Goal: Communication & Community: Answer question/provide support

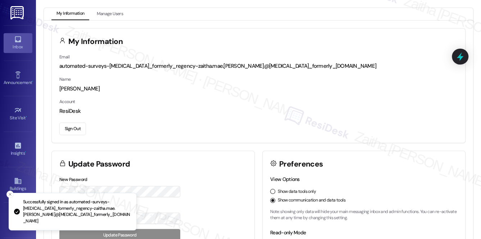
click at [18, 49] on div "Inbox" at bounding box center [18, 46] width 36 height 7
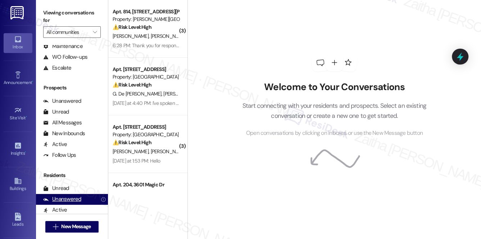
scroll to position [129, 0]
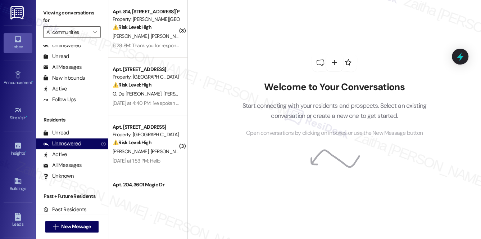
click at [62, 145] on div "Unanswered" at bounding box center [62, 144] width 38 height 8
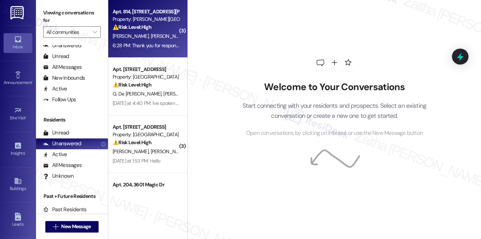
click at [152, 37] on div "[PERSON_NAME] [PERSON_NAME]" at bounding box center [146, 36] width 68 height 9
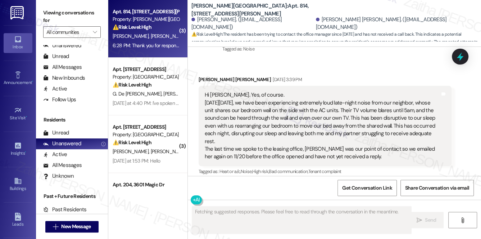
type textarea "Fetching suggested responses. Please feel free to read through the conversation…"
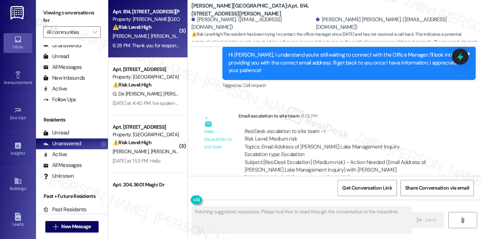
scroll to position [2340, 0]
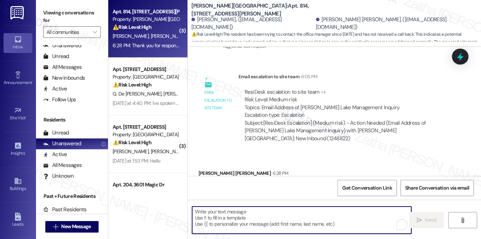
click at [249, 216] on textarea "To enrich screen reader interactions, please activate Accessibility in Grammarl…" at bounding box center [302, 219] width 220 height 27
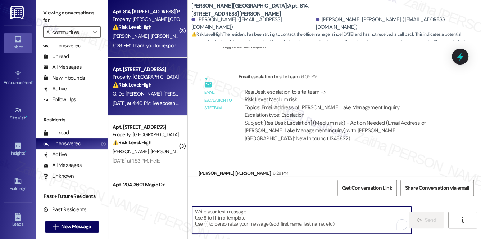
click at [155, 74] on div "Property: [GEOGRAPHIC_DATA]" at bounding box center [146, 77] width 67 height 8
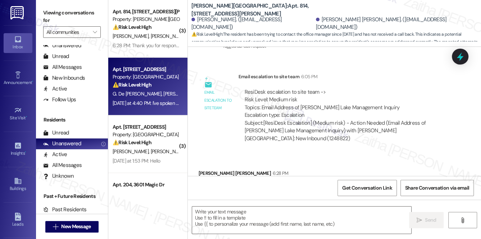
type textarea "Fetching suggested responses. Please feel free to read through the conversation…"
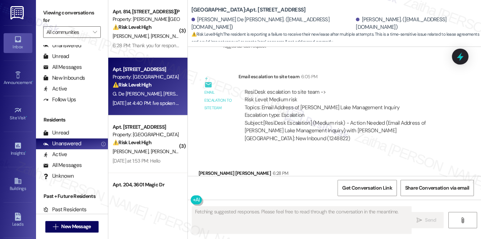
scroll to position [265, 0]
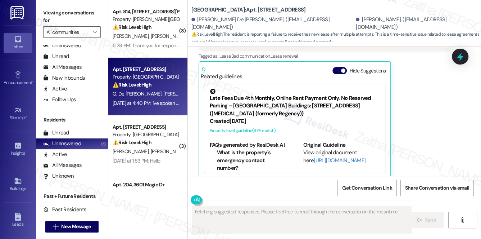
click at [341, 67] on button "Hide Suggestions" at bounding box center [340, 70] width 14 height 7
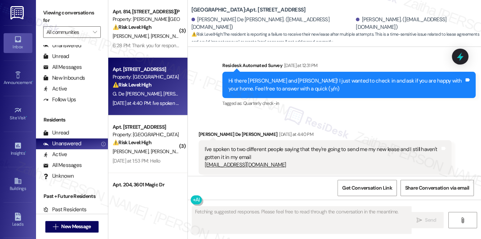
scroll to position [169, 0]
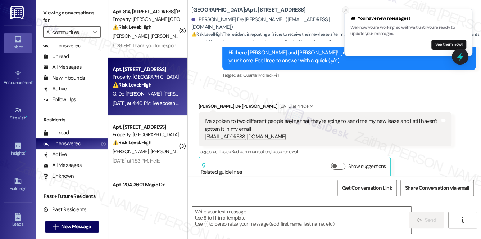
click at [345, 9] on icon "Close toast" at bounding box center [346, 10] width 4 height 4
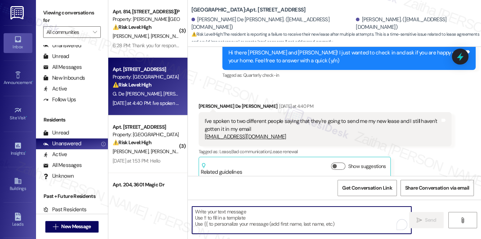
click at [280, 214] on textarea "To enrich screen reader interactions, please activate Accessibility in Grammarl…" at bounding box center [302, 219] width 220 height 27
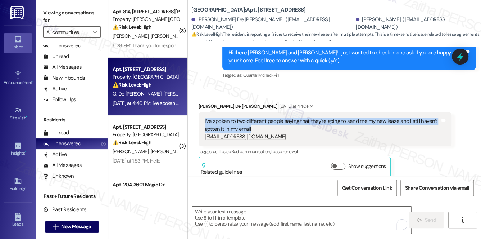
drag, startPoint x: 200, startPoint y: 112, endPoint x: 257, endPoint y: 118, distance: 57.6
click at [257, 118] on div "I've spoken to two different people saying that they're going to send me my new…" at bounding box center [325, 129] width 253 height 34
copy div "I've spoken to two different people saying that they're going to send me my new…"
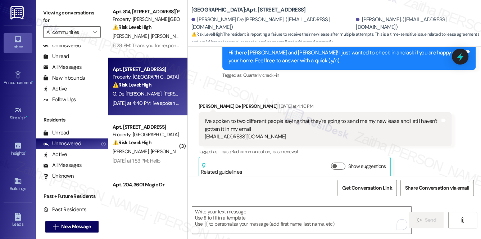
click at [333, 86] on div "Received via SMS [PERSON_NAME] De [PERSON_NAME] [DATE] at 4:40 PM I've spoken t…" at bounding box center [334, 135] width 293 height 98
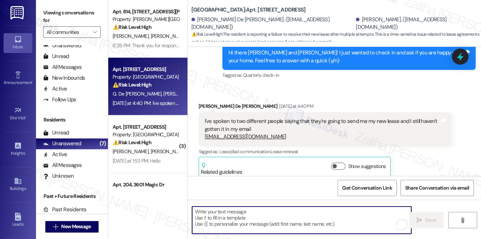
click at [221, 213] on textarea "To enrich screen reader interactions, please activate Accessibility in Grammarl…" at bounding box center [302, 219] width 220 height 27
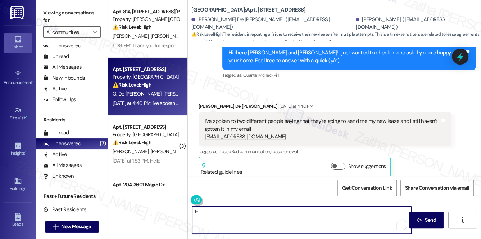
paste textarea "I’m sorry you’ve had to follow up multiple times without receiving your new lea…"
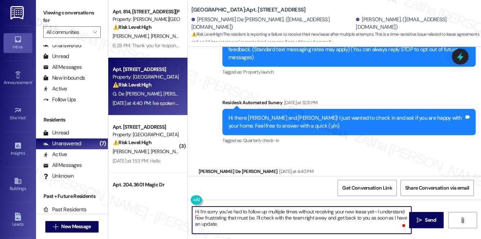
scroll to position [71, 0]
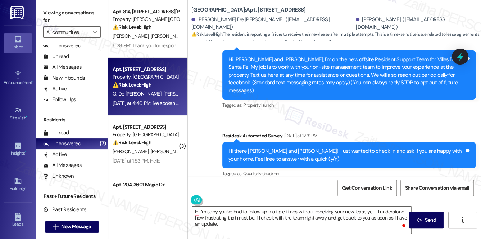
click at [255, 147] on div "Hi there [PERSON_NAME] and [PERSON_NAME]! I just wanted to check in and ask if …" at bounding box center [347, 154] width 236 height 15
copy div "[PERSON_NAME]"
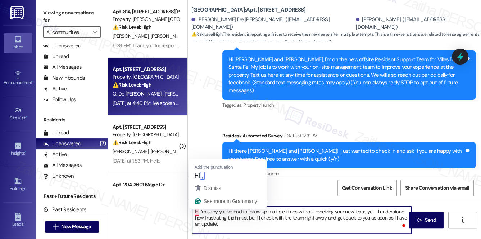
drag, startPoint x: 199, startPoint y: 212, endPoint x: 202, endPoint y: 213, distance: 3.9
click at [199, 212] on textarea "Hi I’m sorry you’ve had to follow up multiple times without receiving your new …" at bounding box center [302, 219] width 220 height 27
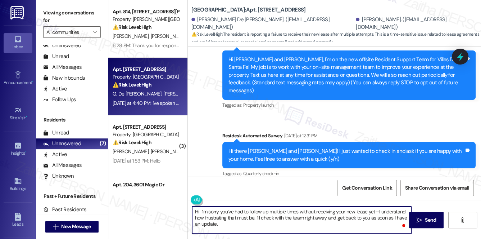
paste textarea "[PERSON_NAME]"
click at [395, 210] on textarea "Hi [PERSON_NAME], I’m sorry you’ve had to follow up multiple times without rece…" at bounding box center [302, 219] width 220 height 27
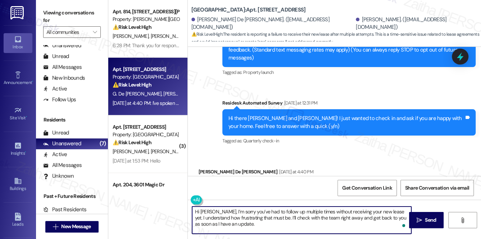
scroll to position [169, 0]
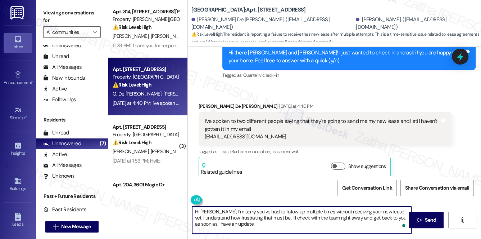
click at [344, 216] on textarea "Hi [PERSON_NAME], I’m sorry you’ve had to follow up multiple times without rece…" at bounding box center [302, 219] width 220 height 27
click at [230, 223] on textarea "Hi [PERSON_NAME], I’m sorry you’ve had to follow up multiple times without rece…" at bounding box center [302, 219] width 220 height 27
type textarea "Hi [PERSON_NAME], I’m sorry you’ve had to follow up multiple times without rece…"
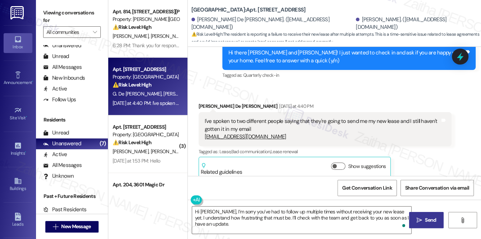
drag, startPoint x: 430, startPoint y: 219, endPoint x: 427, endPoint y: 216, distance: 3.8
click at [430, 219] on span "Send" at bounding box center [430, 220] width 11 height 8
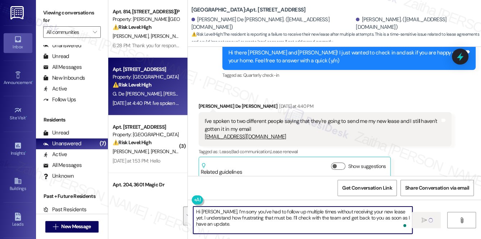
drag, startPoint x: 226, startPoint y: 225, endPoint x: 193, endPoint y: 210, distance: 36.6
click at [193, 210] on textarea "Hi [PERSON_NAME], I’m sorry you’ve had to follow up multiple times without rece…" at bounding box center [303, 219] width 220 height 27
click at [222, 224] on textarea "Hi [PERSON_NAME], I’m sorry you’ve had to follow up multiple times without rece…" at bounding box center [303, 219] width 220 height 27
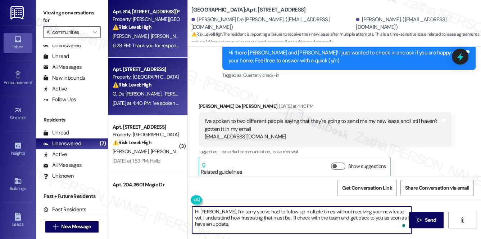
click at [160, 27] on div "⚠️ Risk Level: High The resident has been trying to contact the office manager …" at bounding box center [146, 27] width 67 height 8
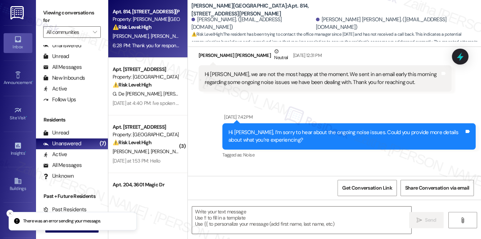
type textarea "Fetching suggested responses. Please feel free to read through the conversation…"
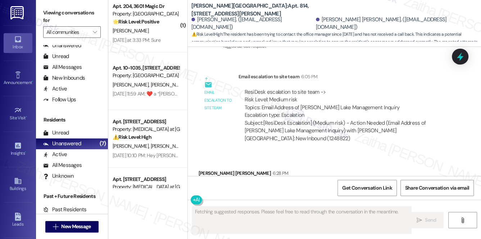
scroll to position [216, 0]
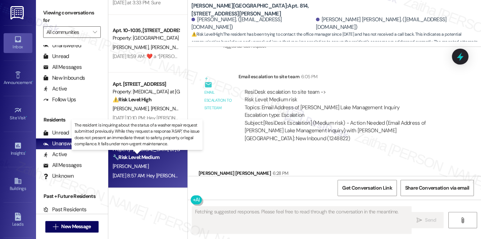
click at [159, 158] on strong "🔧 Risk Level: Medium" at bounding box center [136, 157] width 47 height 6
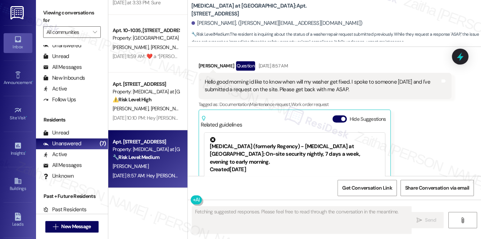
scroll to position [613, 0]
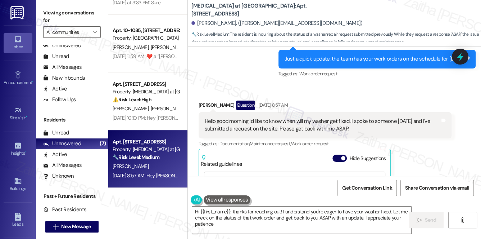
type textarea "Hi {{first_name}}, thanks for reaching out! I understand you're eager to have y…"
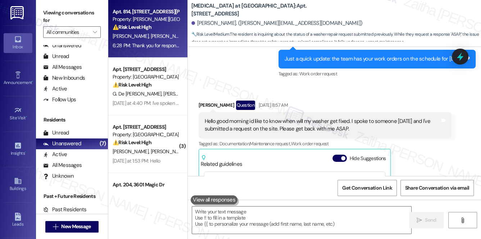
click at [163, 37] on div "[PERSON_NAME] [PERSON_NAME]" at bounding box center [146, 36] width 68 height 9
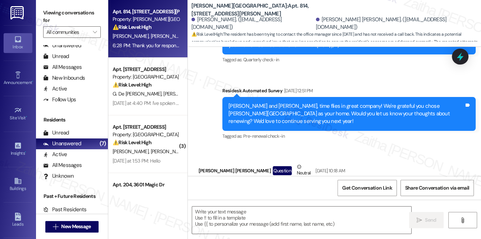
type textarea "Fetching suggested responses. Please feel free to read through the conversation…"
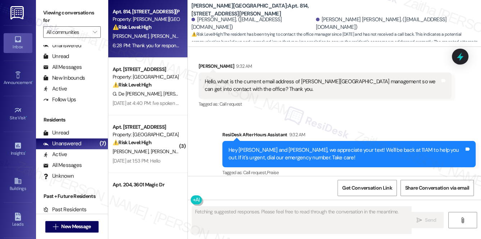
scroll to position [2340, 0]
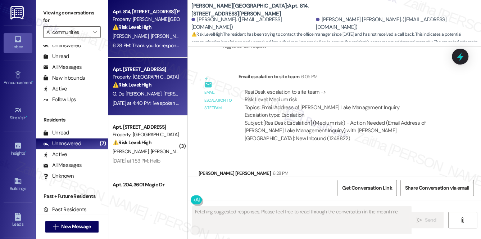
click at [179, 89] on div "Apt. 507, [STREET_ADDRESS] Property: Villas De Santa Fe ⚠️ Risk Level: High The…" at bounding box center [147, 87] width 79 height 58
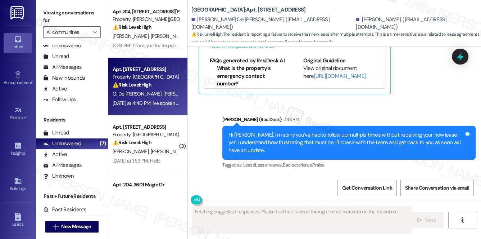
scroll to position [341, 0]
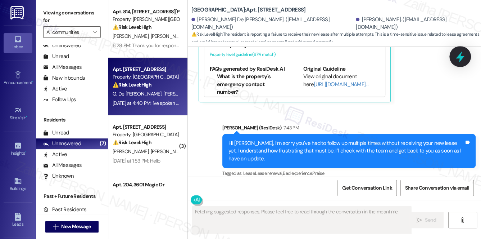
click at [461, 58] on icon at bounding box center [460, 56] width 9 height 11
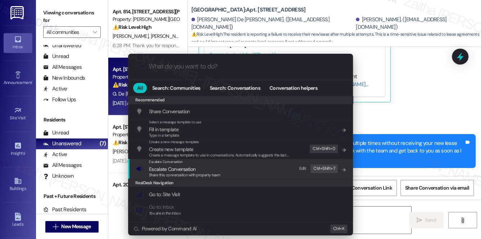
click at [171, 167] on span "Escalate Conversation" at bounding box center [172, 169] width 46 height 6
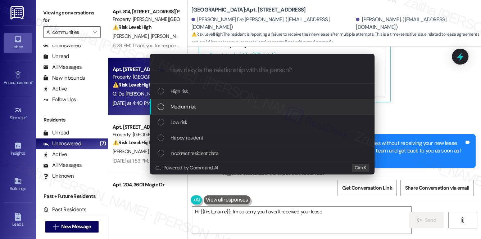
click at [188, 108] on span "Medium risk" at bounding box center [183, 107] width 25 height 8
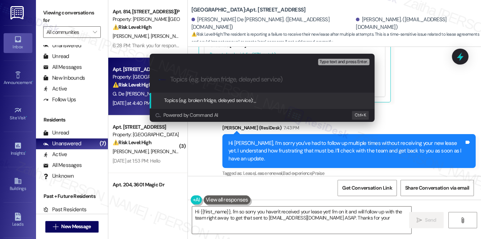
type textarea "Hi {{first_name}}, I'm so sorry you haven't received your lease yet! I'm on it …"
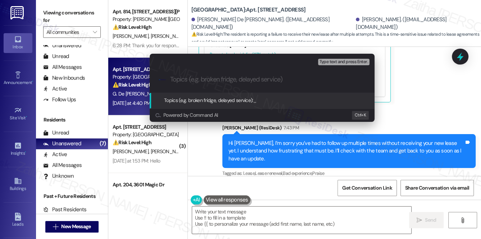
type textarea "Hi {{first_name}}, I'm so sorry you haven't received your lease yet! I'm on it …"
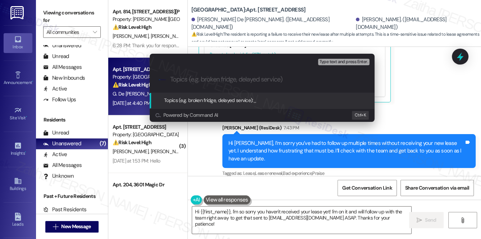
paste input "Status of Lease Renewal Email"
type input "Status of Lease Renewal Email"
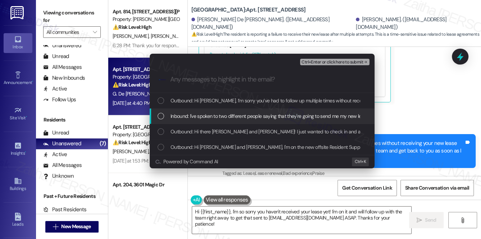
click at [207, 113] on span "Inbound: I've spoken to two different people saying that they're going to send …" at bounding box center [347, 116] width 352 height 8
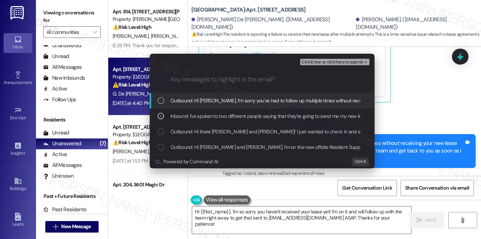
click at [336, 63] on span "Ctrl+Enter or click here to submit" at bounding box center [333, 62] width 62 height 5
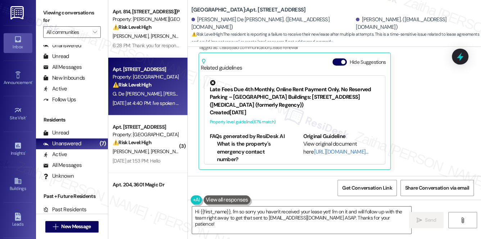
scroll to position [264, 0]
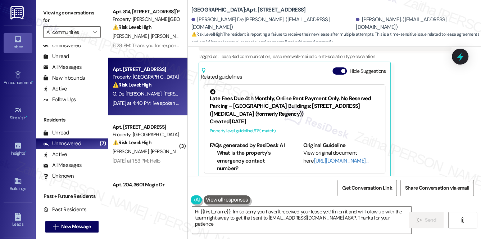
type textarea "Hi {{first_name}}, I'm so sorry you haven't received your lease yet! I'm on it …"
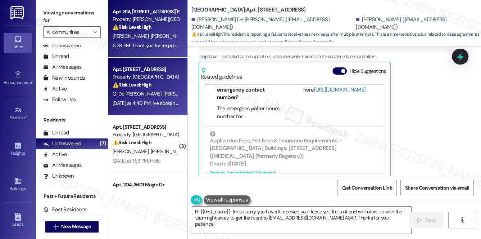
click at [164, 33] on div "[PERSON_NAME] [PERSON_NAME]" at bounding box center [146, 36] width 68 height 9
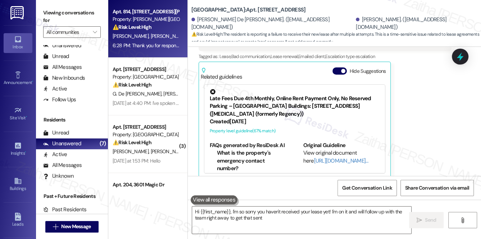
type textarea "Hi {{first_name}}, I'm so sorry you haven't received your lease yet! I'm on it …"
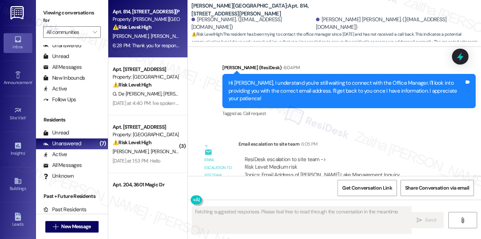
scroll to position [2340, 0]
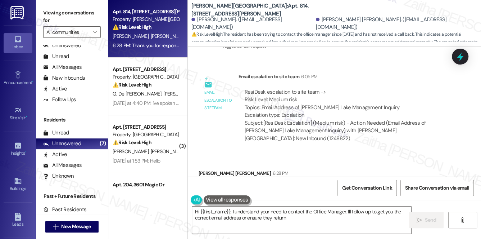
click at [199, 179] on div "Thank you for responding. I look forward to your prompt reply containing an ema…" at bounding box center [325, 192] width 253 height 26
click at [197, 212] on textarea "Hi {{first_name}}, I understand your need to contact the Office Manager. I'll f…" at bounding box center [302, 219] width 220 height 27
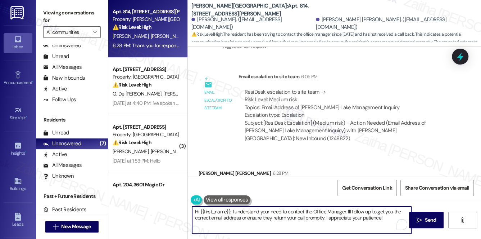
click at [197, 212] on textarea "Hi {{first_name}}, I understand your need to contact the Office Manager. I'll f…" at bounding box center [302, 219] width 220 height 27
drag, startPoint x: 258, startPoint y: 211, endPoint x: 404, endPoint y: 228, distance: 146.4
click at [405, 228] on div "You're welcome,{{first_name}}, I understand your need to contact the Office Man…" at bounding box center [302, 220] width 220 height 28
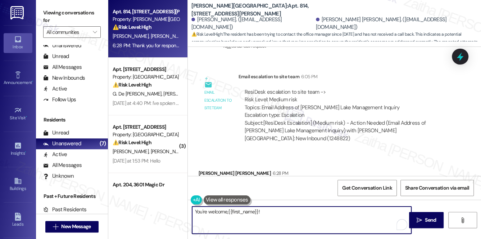
click at [201, 169] on div "[PERSON_NAME] [PERSON_NAME] 6:28 PM" at bounding box center [325, 174] width 253 height 10
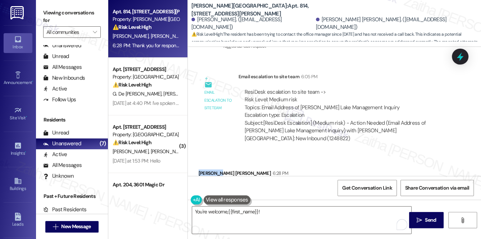
click at [201, 169] on div "[PERSON_NAME] [PERSON_NAME] 6:28 PM" at bounding box center [325, 174] width 253 height 10
copy div "[PERSON_NAME]"
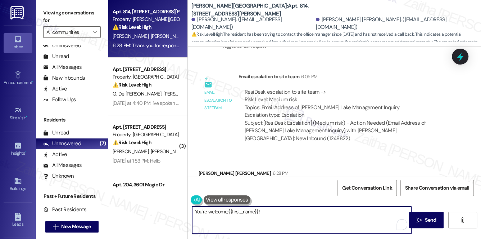
click at [237, 210] on textarea "You're welcome,{{first_name}}!" at bounding box center [302, 219] width 220 height 27
click at [239, 210] on textarea "You're welcome,{{first_name}}!" at bounding box center [302, 219] width 220 height 27
paste textarea "[PERSON_NAME]"
type textarea "You're welcome, [PERSON_NAME]!"
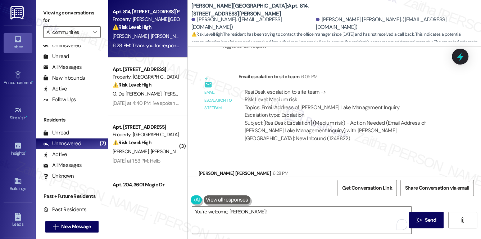
drag, startPoint x: 201, startPoint y: 144, endPoint x: 328, endPoint y: 156, distance: 127.6
click at [328, 179] on div "Thank you for responding. I look forward to your prompt reply containing an ema…" at bounding box center [325, 192] width 253 height 26
copy div "Thank you for responding. I look forward to your prompt reply containing an ema…"
click at [292, 153] on div "Received via SMS [PERSON_NAME] [PERSON_NAME] 6:28 PM Thank you for responding. …" at bounding box center [334, 187] width 293 height 68
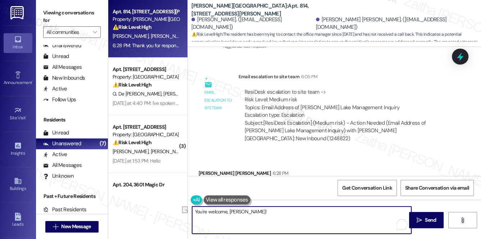
drag, startPoint x: 251, startPoint y: 212, endPoint x: 195, endPoint y: 215, distance: 55.2
click at [193, 214] on textarea "You're welcome, [PERSON_NAME]!" at bounding box center [302, 219] width 220 height 27
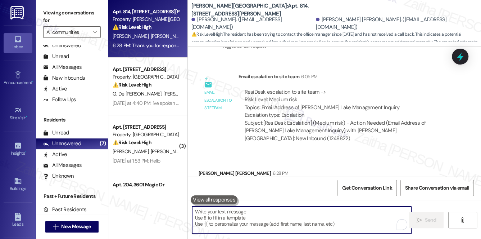
paste textarea "Thank you for your patience. I’ve relayed your request and we’re currently wait…"
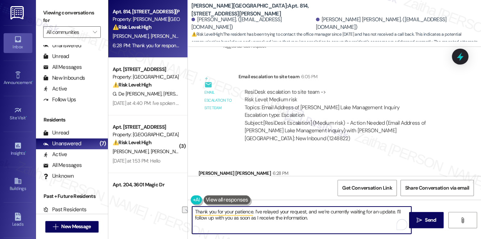
drag, startPoint x: 258, startPoint y: 218, endPoint x: 306, endPoint y: 216, distance: 47.6
click at [306, 216] on textarea "Thank you for your patience. I’ve relayed your request, and we’re currently wai…" at bounding box center [302, 219] width 220 height 27
click at [204, 169] on div "[PERSON_NAME] [PERSON_NAME] 6:28 PM" at bounding box center [325, 174] width 253 height 10
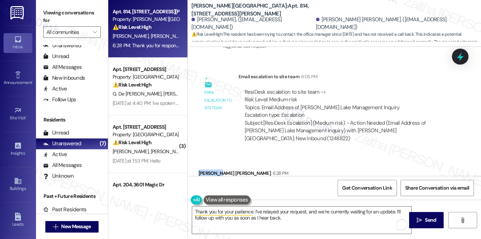
click at [204, 169] on div "[PERSON_NAME] [PERSON_NAME] 6:28 PM" at bounding box center [325, 174] width 253 height 10
copy div "[PERSON_NAME]"
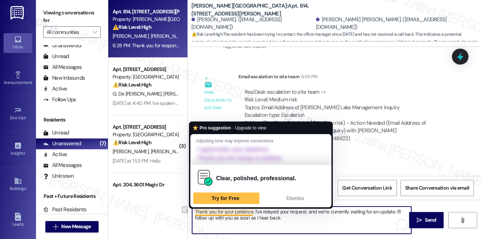
drag, startPoint x: 252, startPoint y: 211, endPoint x: 197, endPoint y: 208, distance: 54.5
click at [197, 209] on textarea "Thank you for your patience. I’ve relayed your request, and we’re currently wai…" at bounding box center [302, 219] width 220 height 27
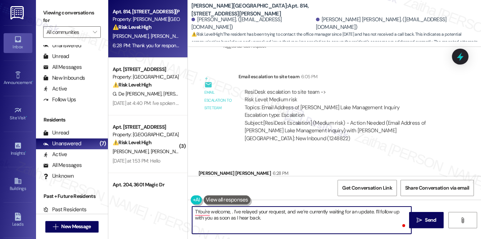
paste textarea "[PERSON_NAME]"
type textarea "You're welcome, [PERSON_NAME]! I’ve relayed your request, and we’re currently w…"
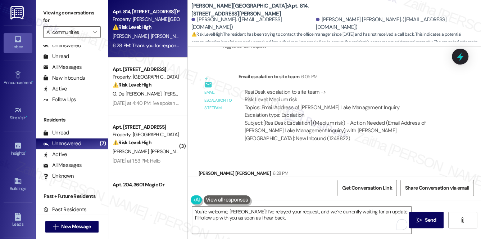
drag, startPoint x: 426, startPoint y: 219, endPoint x: 413, endPoint y: 210, distance: 15.9
click at [426, 219] on span "Send" at bounding box center [430, 220] width 11 height 8
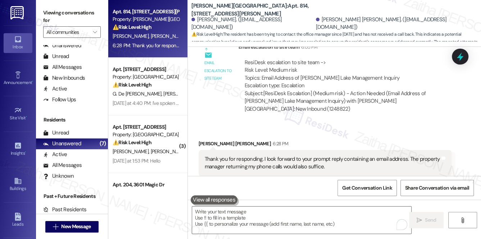
scroll to position [2398, 0]
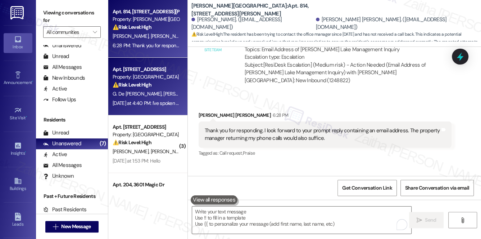
click at [165, 93] on span "[PERSON_NAME]" at bounding box center [181, 93] width 36 height 6
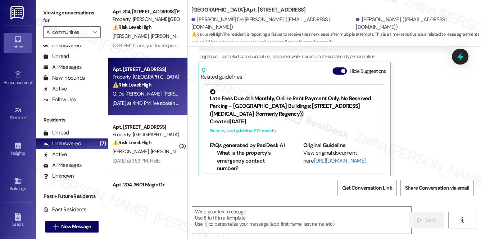
type textarea "Fetching suggested responses. Please feel free to read through the conversation…"
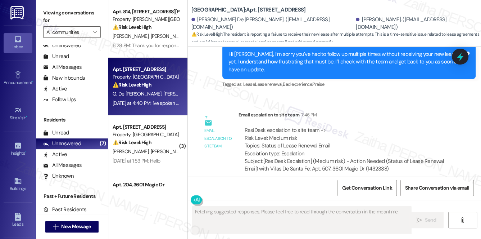
scroll to position [32, 0]
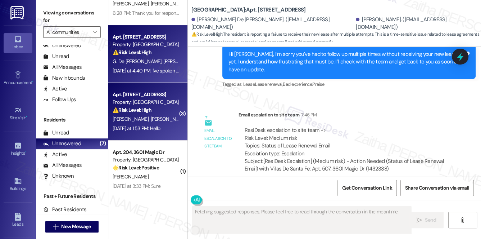
click at [161, 117] on div "[PERSON_NAME] [PERSON_NAME]" at bounding box center [146, 118] width 68 height 9
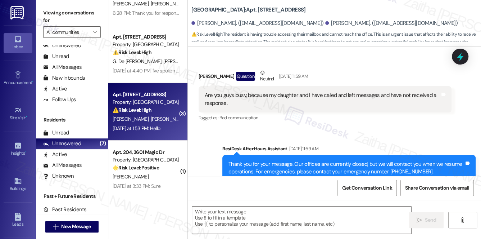
type textarea "Fetching suggested responses. Please feel free to read through the conversation…"
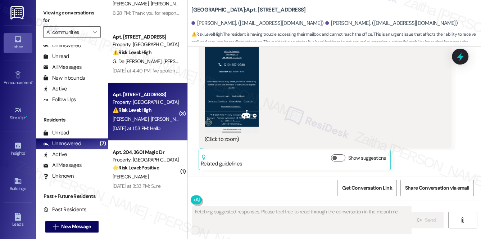
scroll to position [614, 0]
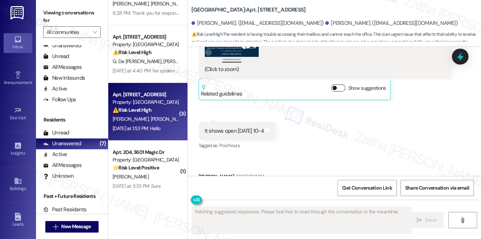
click at [340, 84] on button "Show suggestions" at bounding box center [338, 87] width 14 height 7
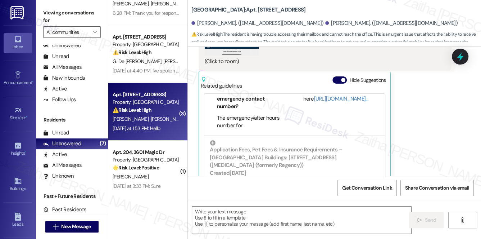
scroll to position [582, 0]
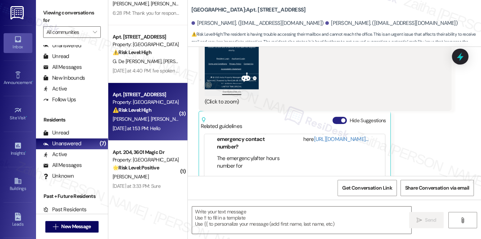
click at [338, 117] on button "Hide Suggestions" at bounding box center [340, 120] width 14 height 7
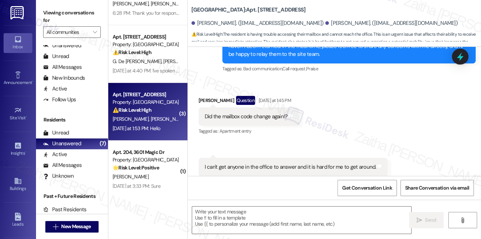
scroll to position [810, 0]
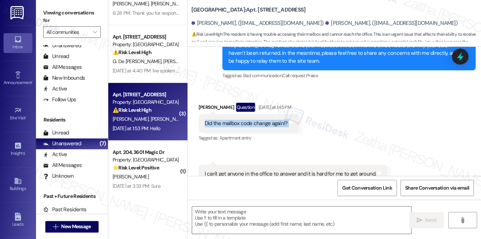
drag, startPoint x: 192, startPoint y: 113, endPoint x: 287, endPoint y: 121, distance: 96.1
click at [287, 121] on div "Received via SMS [PERSON_NAME] Question [DATE] at 1:45 PM Did the mailbox code …" at bounding box center [334, 167] width 293 height 163
copy div "Did the mailbox code change again!? Tags and notes"
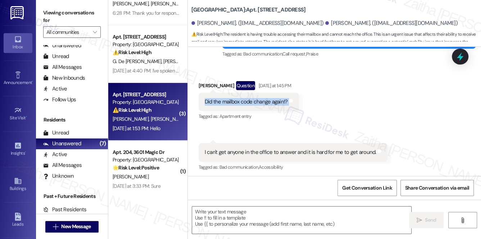
scroll to position [843, 0]
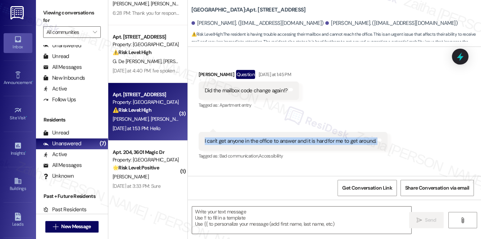
drag, startPoint x: 193, startPoint y: 131, endPoint x: 382, endPoint y: 131, distance: 189.7
click at [382, 131] on div "Received via SMS [PERSON_NAME] Question [DATE] at 1:45 PM Did the mailbox code …" at bounding box center [334, 135] width 293 height 163
copy div "I can't get anyone in the office to answer and it is hard for me to get around.…"
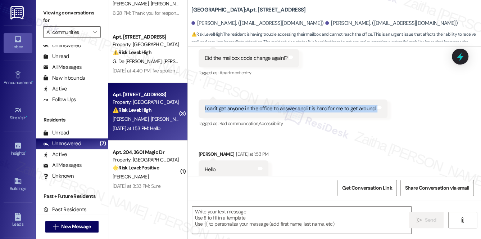
scroll to position [876, 0]
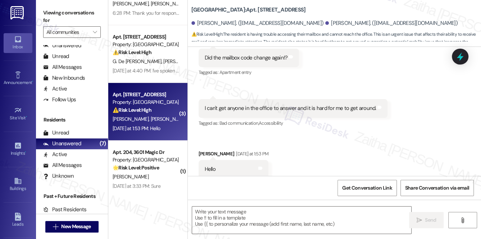
click at [343, 135] on div "Received via SMS [PERSON_NAME] Question [DATE] at 1:45 PM Did the mailbox code …" at bounding box center [334, 102] width 293 height 163
click at [228, 216] on textarea at bounding box center [302, 219] width 220 height 27
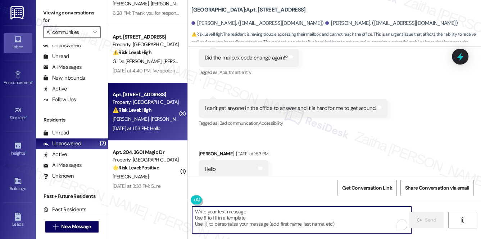
paste textarea "I’m sorry you’re having trouble with the mailbox code, especially since it’s di…"
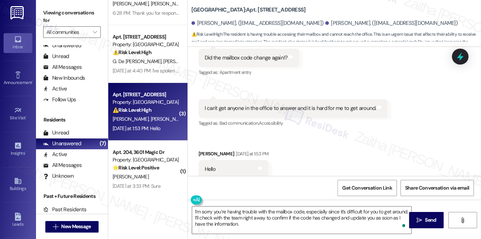
click at [204, 150] on div "[PERSON_NAME] [DATE] at 1:53 PM" at bounding box center [234, 155] width 70 height 10
copy div "[PERSON_NAME]"
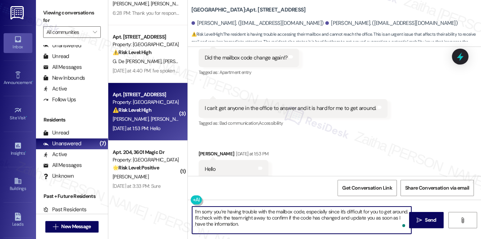
click at [195, 210] on textarea "I’m sorry you’re having trouble with the mailbox code, especially since it’s di…" at bounding box center [302, 219] width 220 height 27
paste textarea "[PERSON_NAME]"
click at [284, 218] on textarea "Hi [PERSON_NAME]! I’m sorry you’re having trouble with the mailbox code, especi…" at bounding box center [302, 219] width 220 height 27
type textarea "Hi [PERSON_NAME]! I’m sorry you’re having trouble with the mailbox code, especi…"
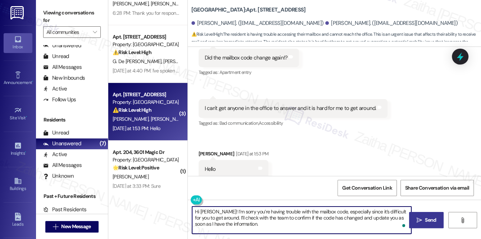
click at [429, 217] on span "Send" at bounding box center [430, 220] width 11 height 8
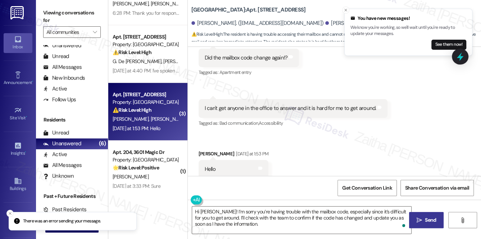
scroll to position [876, 0]
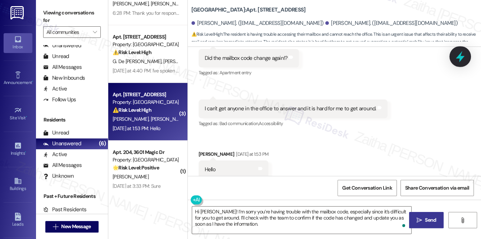
click at [456, 58] on icon at bounding box center [460, 56] width 12 height 12
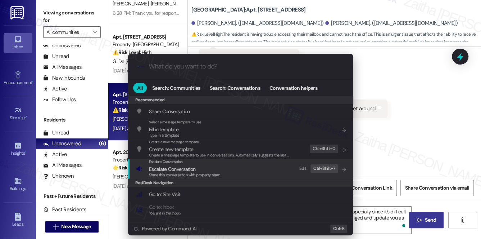
click at [157, 169] on span "Escalate Conversation" at bounding box center [172, 169] width 46 height 6
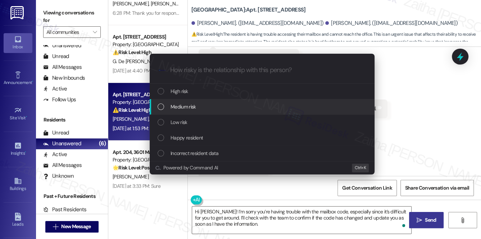
click at [187, 111] on div "Medium risk" at bounding box center [262, 106] width 225 height 15
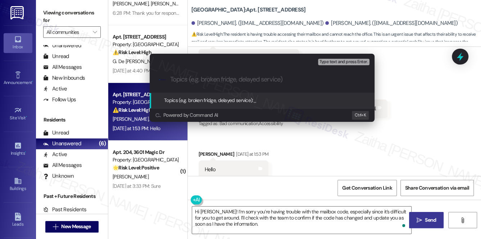
paste input "Mailbox Code Confirmation"
type input "Mailbox Code Confirmation"
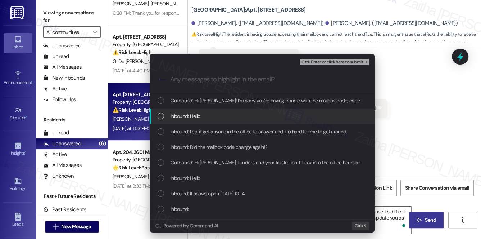
click at [221, 124] on div "Inbound: I can't get anyone in the office to answer and it is hard for me to ge…" at bounding box center [262, 131] width 225 height 15
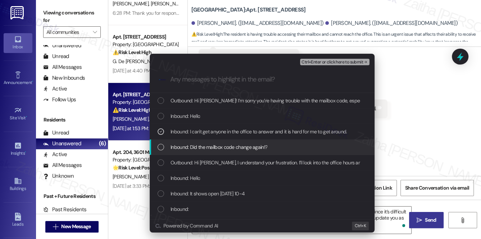
click at [222, 145] on span "Inbound: Did the mailbox code change again!?" at bounding box center [219, 147] width 97 height 8
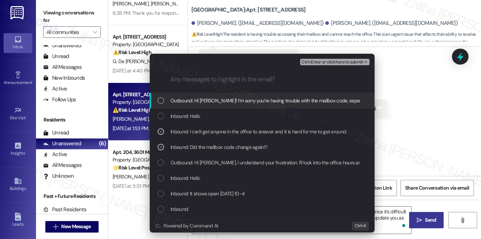
click at [317, 61] on span "Ctrl+Enter or click here to submit" at bounding box center [333, 62] width 62 height 5
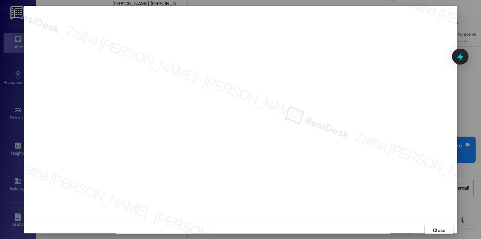
scroll to position [3, 0]
click at [437, 228] on span "Close" at bounding box center [439, 228] width 13 height 8
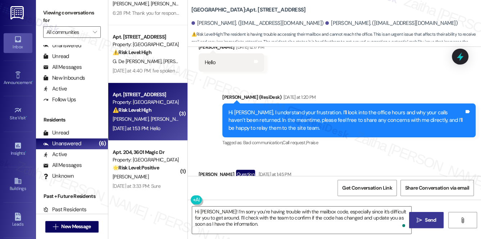
scroll to position [745, 0]
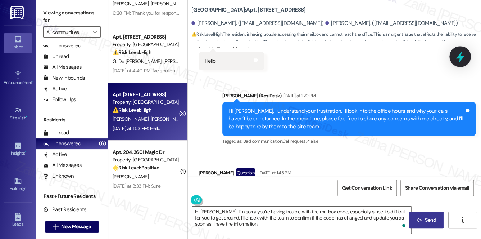
click at [455, 58] on icon at bounding box center [460, 56] width 12 height 12
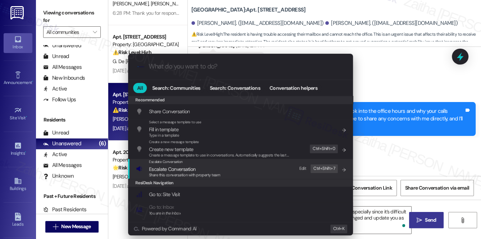
click at [175, 168] on span "Escalate Conversation" at bounding box center [172, 169] width 46 height 6
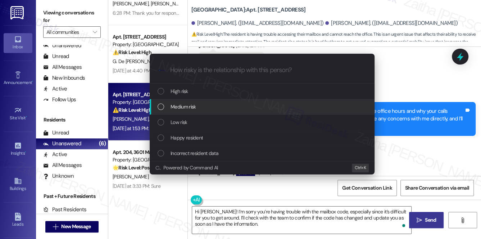
click at [195, 111] on div "Medium risk" at bounding box center [262, 106] width 225 height 15
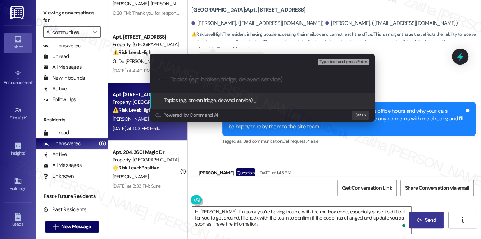
paste input "Mailbox Code Confirmation"
click at [170, 80] on div ".cls-1{fill:#0a055f;}.cls-2{fill:#0cc4c4;} resideskLogoBlueOrange Mailbox Code …" at bounding box center [262, 80] width 225 height 26
click at [171, 81] on input "Mailbox Code Confirmation" at bounding box center [265, 80] width 190 height 8
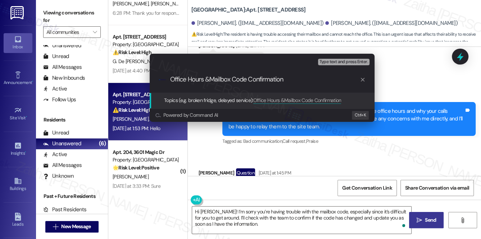
type input "Office Hours & Mailbox Code Confirmation"
click at [317, 81] on input "Office Hours & Mailbox Code Confirmation" at bounding box center [265, 80] width 190 height 8
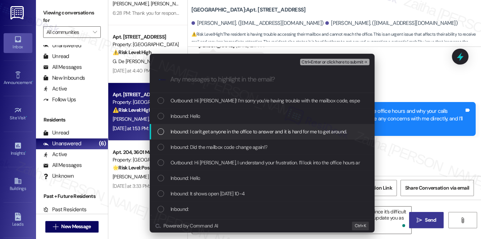
click at [231, 130] on span "Inbound: I can't get anyone in the office to answer and it is hard for me to ge…" at bounding box center [259, 131] width 176 height 8
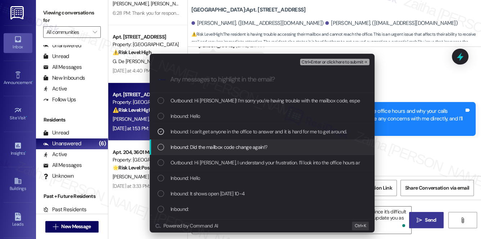
click at [230, 147] on span "Inbound: Did the mailbox code change again!?" at bounding box center [219, 147] width 97 height 8
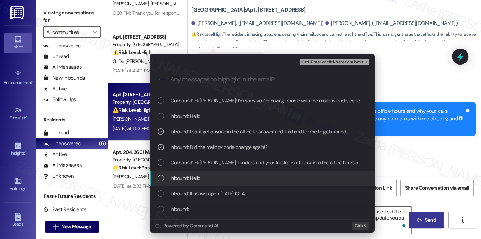
scroll to position [32, 0]
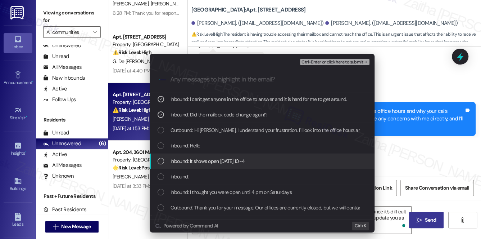
click at [238, 160] on span "Inbound: It shows open [DATE] 10-4" at bounding box center [208, 161] width 74 height 8
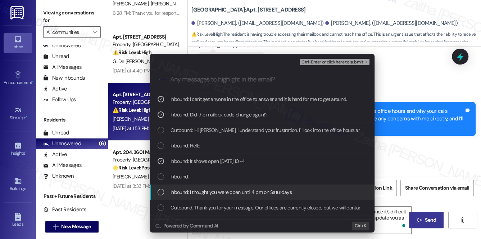
click at [270, 194] on span "Inbound: I thought you were open until 4 pm on Saturdays" at bounding box center [231, 192] width 121 height 8
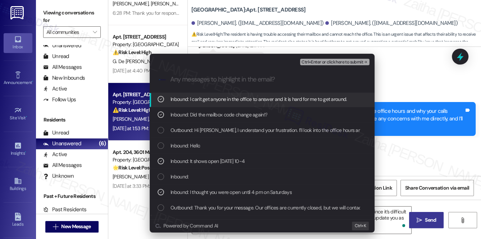
click at [326, 60] on span "Ctrl+Enter or click here to submit" at bounding box center [333, 62] width 62 height 5
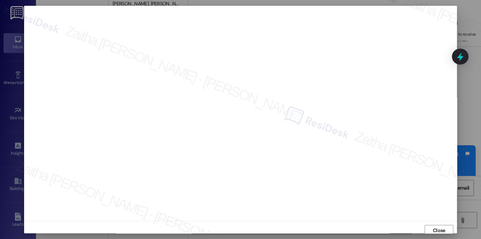
scroll to position [3, 0]
click at [437, 226] on span "Close" at bounding box center [439, 228] width 13 height 8
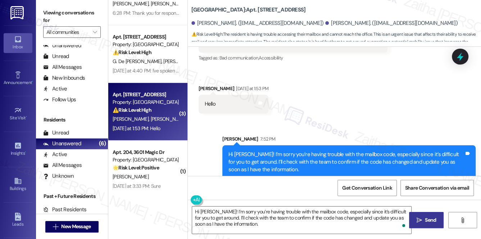
scroll to position [942, 0]
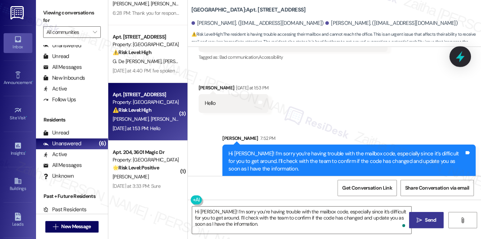
click at [456, 57] on icon at bounding box center [460, 56] width 12 height 12
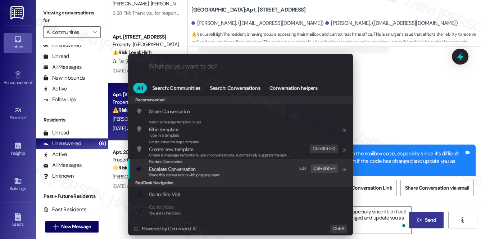
click at [178, 168] on span "Escalate Conversation" at bounding box center [172, 169] width 46 height 6
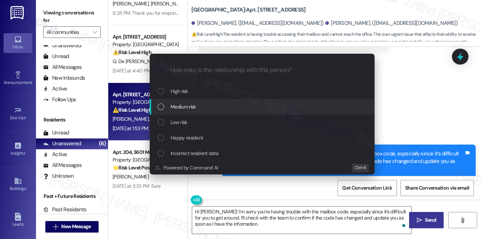
click at [201, 98] on div "High risk" at bounding box center [262, 91] width 225 height 15
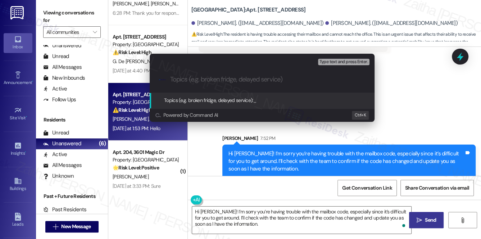
click at [421, 85] on div "Escalate Conversation High risk Topics (e.g. broken fridge, delayed service) An…" at bounding box center [240, 119] width 481 height 239
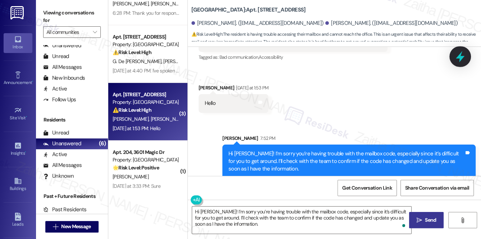
click at [463, 57] on icon at bounding box center [460, 56] width 9 height 11
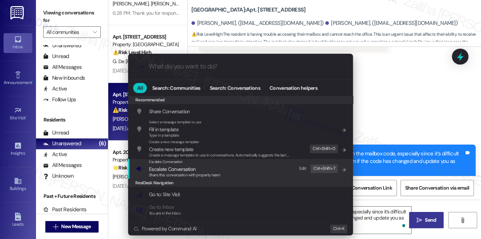
click at [162, 168] on span "Escalate Conversation" at bounding box center [172, 169] width 46 height 6
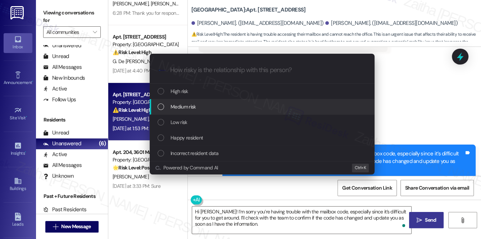
click at [181, 109] on span "Medium risk" at bounding box center [183, 107] width 25 height 8
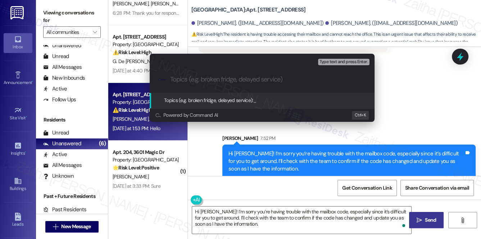
paste input "Office Hours & Mailbox Code Confirmation"
type input "Office Hours & Mailbox Code Confirmation"
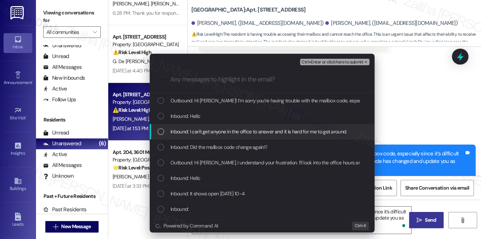
click at [212, 132] on span "Inbound: I can't get anyone in the office to answer and it is hard for me to ge…" at bounding box center [259, 131] width 176 height 8
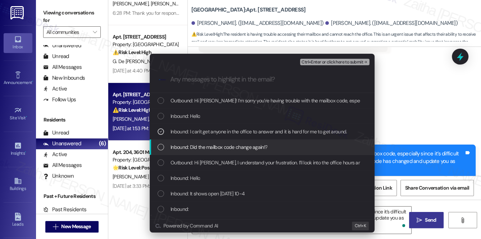
click at [207, 147] on span "Inbound: Did the mailbox code change again!?" at bounding box center [219, 147] width 97 height 8
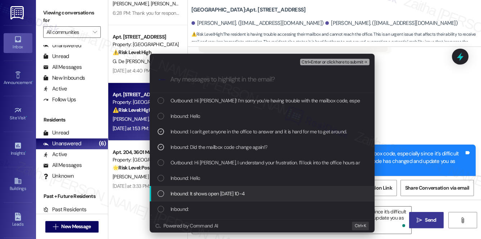
click at [212, 192] on span "Inbound: It shows open [DATE] 10-4" at bounding box center [208, 193] width 74 height 8
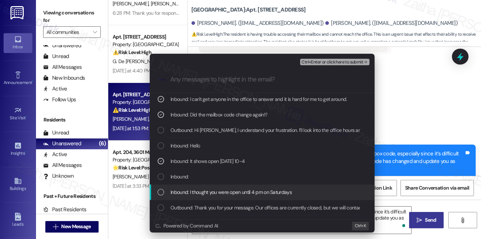
click at [212, 192] on span "Inbound: I thought you were open until 4 pm on Saturdays" at bounding box center [231, 192] width 121 height 8
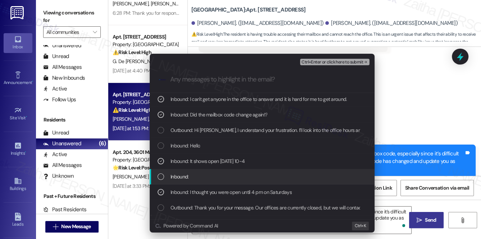
click at [206, 177] on div "Inbound:" at bounding box center [263, 176] width 211 height 8
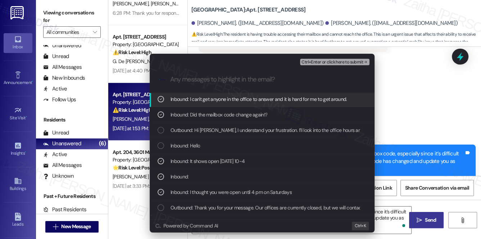
click at [331, 62] on span "Ctrl+Enter or click here to submit" at bounding box center [333, 62] width 62 height 5
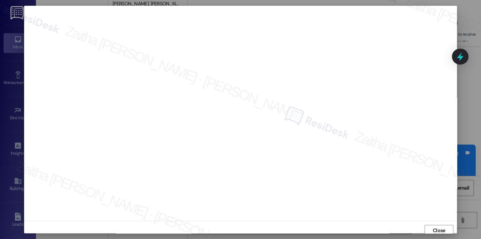
scroll to position [3, 0]
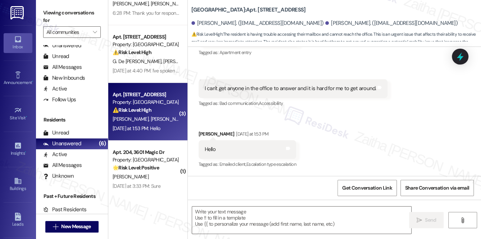
type textarea "Fetching suggested responses. Please feel free to read through the conversation…"
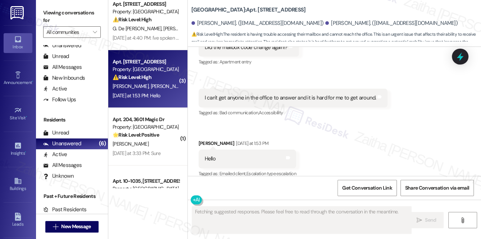
scroll to position [131, 0]
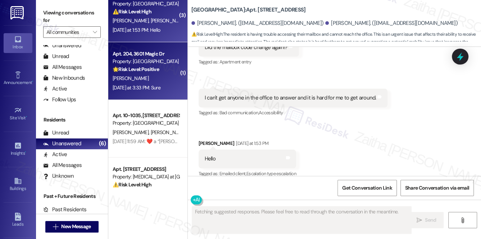
click at [151, 65] on div "Property: [GEOGRAPHIC_DATA]" at bounding box center [146, 62] width 67 height 8
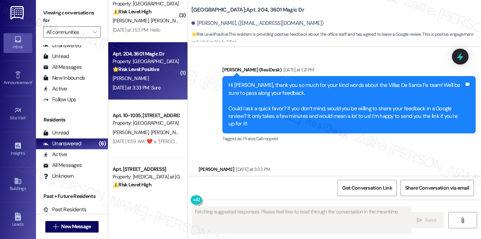
scroll to position [522, 0]
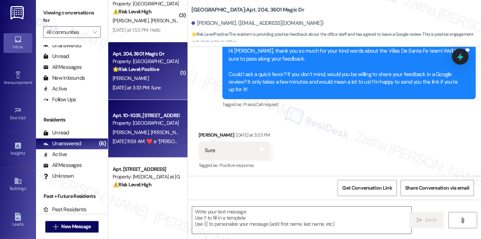
click at [136, 140] on div "Aug 05, 2025 at 11:59 AM:  ​❤️​ a “ Sarah (Forest Park): ¡De nada, Manuel! No h…" at bounding box center [415, 141] width 604 height 6
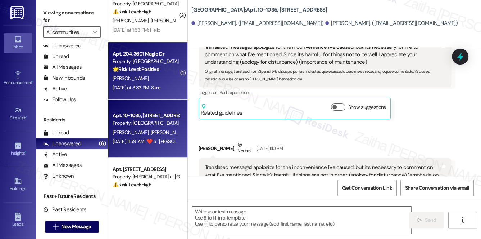
type textarea "Fetching suggested responses. Please feel free to read through the conversation…"
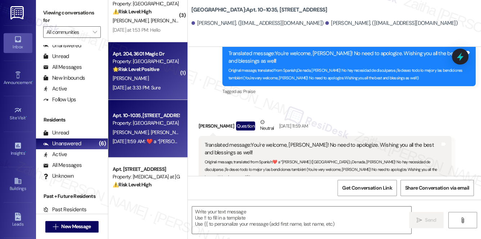
scroll to position [1774, 0]
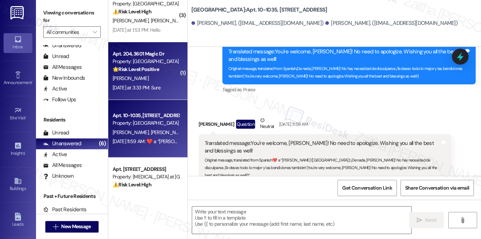
click at [165, 80] on div "[PERSON_NAME]" at bounding box center [146, 78] width 68 height 9
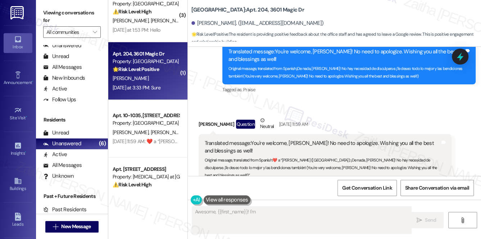
scroll to position [521, 0]
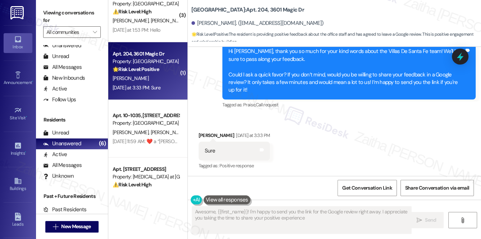
type textarea "Awesome, {{first_name}}! I'm happy to send you the link for the Google review r…"
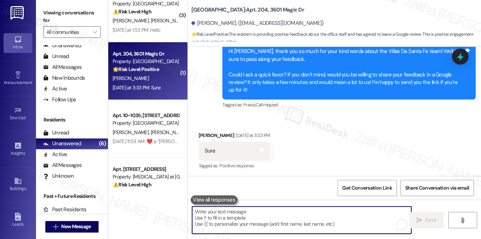
click at [253, 214] on textarea "To enrich screen reader interactions, please activate Accessibility in Grammarl…" at bounding box center [302, 219] width 220 height 27
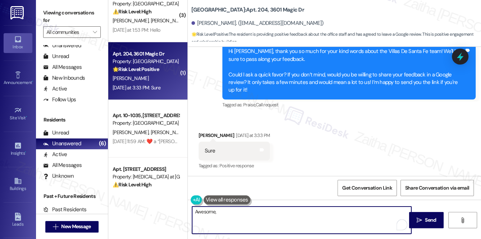
click at [204, 135] on div "Cynthia Gomez Yesterday at 3:33 PM" at bounding box center [235, 136] width 72 height 10
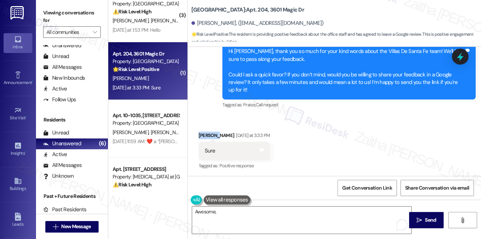
click at [204, 135] on div "Cynthia Gomez Yesterday at 3:33 PM" at bounding box center [235, 136] width 72 height 10
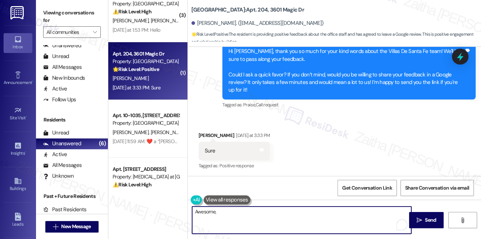
click at [233, 212] on textarea "Awesome," at bounding box center [302, 219] width 220 height 27
paste textarea "Office Hours & Mailbox Code Confirmation"
click at [206, 134] on div "Cynthia Gomez Yesterday at 3:33 PM" at bounding box center [235, 136] width 72 height 10
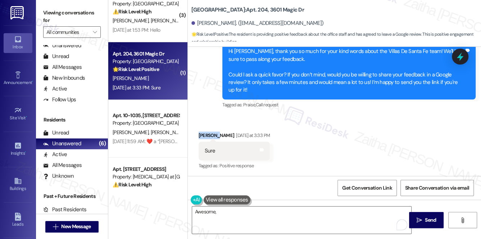
click at [206, 134] on div "Cynthia Gomez Yesterday at 3:33 PM" at bounding box center [235, 136] width 72 height 10
copy div "Cynthia"
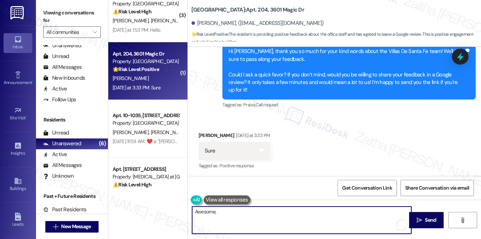
click at [238, 211] on textarea "Awesome," at bounding box center [302, 219] width 220 height 27
paste textarea "Cynthia"
paste textarea "You may leave your review at your convenience. I would also appreciate it if yo…"
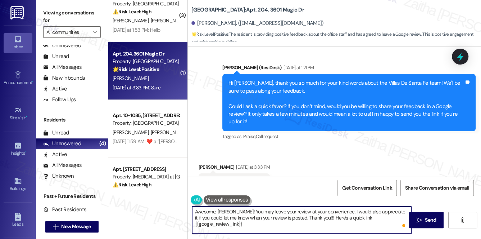
scroll to position [522, 0]
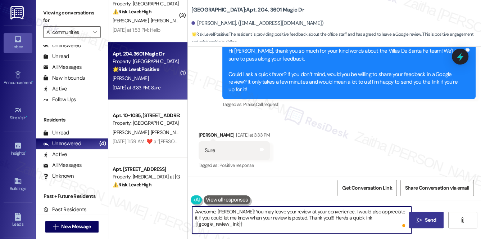
type textarea "Awesome, Cynthia! You may leave your review at your convenience. I would also a…"
click at [437, 224] on button " Send" at bounding box center [426, 220] width 35 height 16
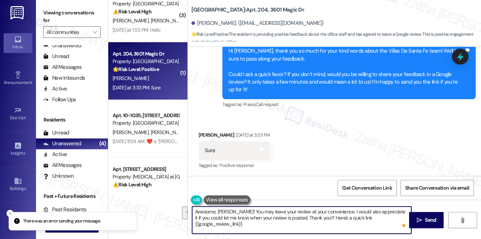
drag, startPoint x: 193, startPoint y: 211, endPoint x: 391, endPoint y: 222, distance: 198.3
click at [391, 222] on textarea "Awesome, Cynthia! You may leave your review at your convenience. I would also a…" at bounding box center [302, 219] width 220 height 27
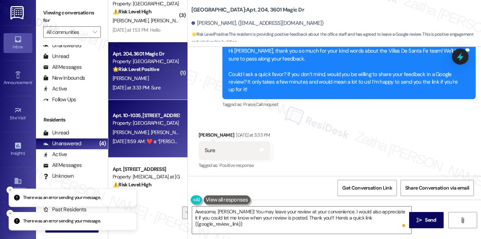
click at [154, 137] on div "Aug 05, 2025 at 11:59 AM:  ​❤️​ a “ Sarah (Forest Park): ¡De nada, Manuel! No h…" at bounding box center [146, 141] width 68 height 9
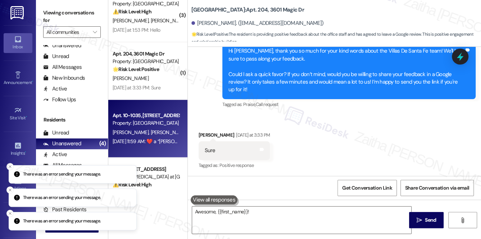
type textarea "Awesome, {{first_name}}! I'm"
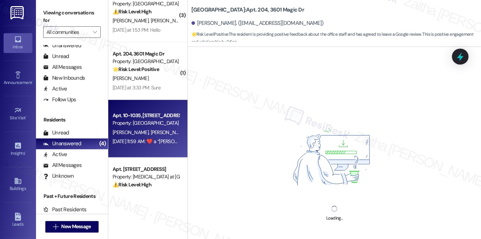
click at [341, 63] on div "Loading..." at bounding box center [334, 166] width 293 height 239
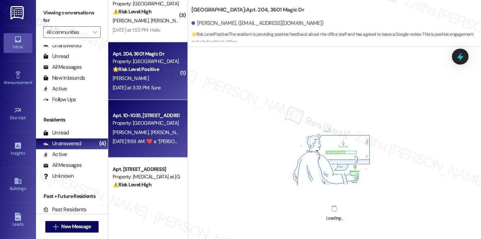
click at [161, 78] on div "[PERSON_NAME]" at bounding box center [146, 78] width 68 height 9
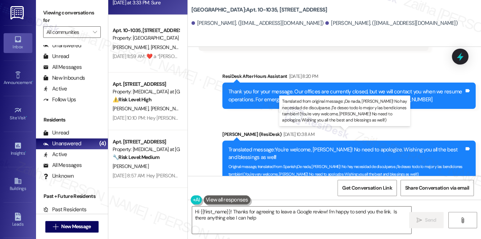
scroll to position [1775, 0]
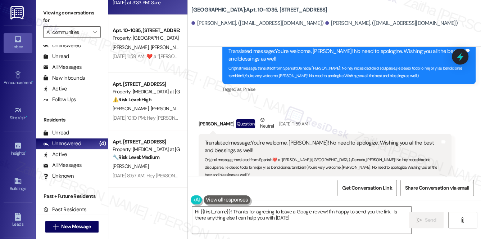
type textarea "Hi {{first_name}}! Thanks for agreeing to leave a Google review! I'm happy to s…"
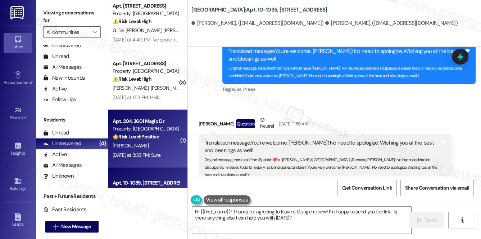
scroll to position [52, 0]
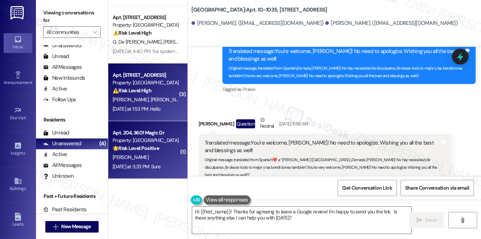
click at [171, 99] on div "[PERSON_NAME] [PERSON_NAME]" at bounding box center [146, 99] width 68 height 9
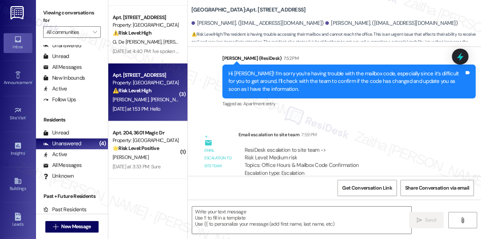
type textarea "Fetching suggested responses. Please feel free to read through the conversation…"
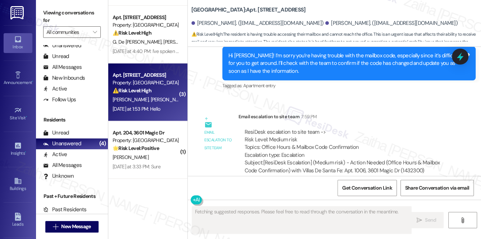
scroll to position [1052, 0]
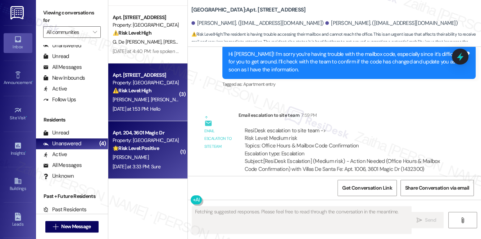
click at [156, 153] on div "[PERSON_NAME]" at bounding box center [146, 157] width 68 height 9
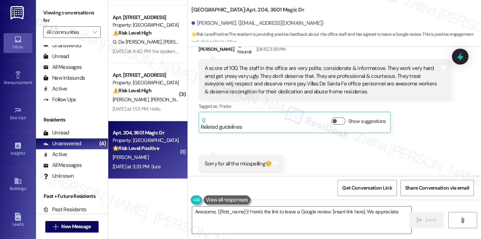
scroll to position [522, 0]
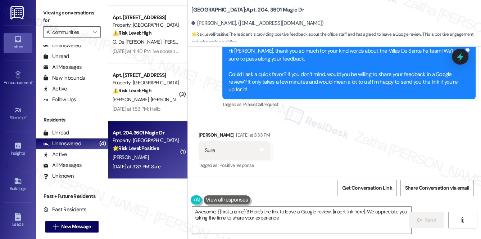
type textarea "Awesome, {{first_name}}! Here's the link to leave a Google review: [insert link…"
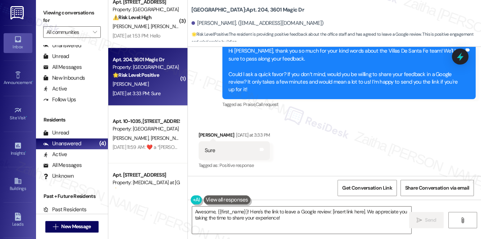
scroll to position [216, 0]
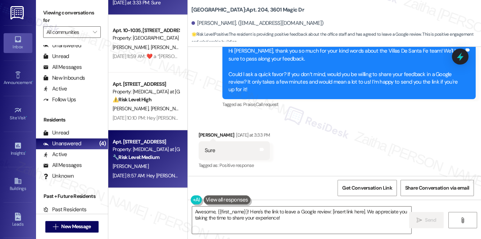
click at [165, 154] on div "🔧 Risk Level: Medium The resident is inquiring about the status of a washer rep…" at bounding box center [146, 157] width 67 height 8
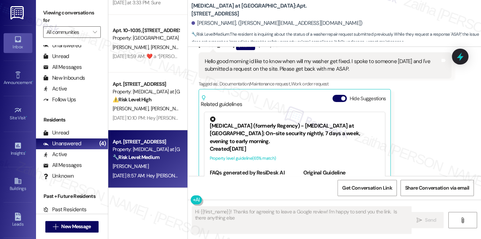
scroll to position [709, 0]
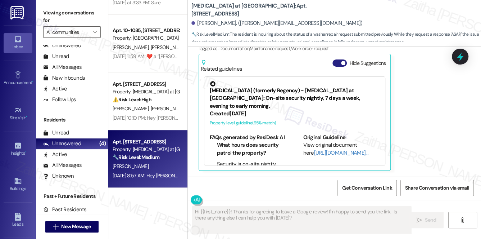
click at [336, 64] on button "Hide Suggestions" at bounding box center [340, 62] width 14 height 7
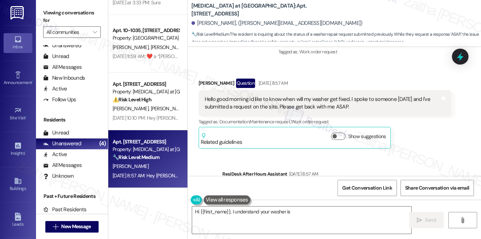
scroll to position [616, 0]
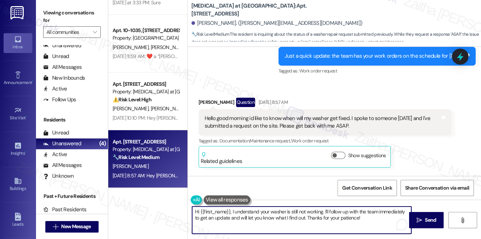
drag, startPoint x: 231, startPoint y: 211, endPoint x: 362, endPoint y: 218, distance: 130.5
click at [361, 220] on textarea "Hi {{first_name}}, I understand your washer is still not working. I'll follow u…" at bounding box center [302, 219] width 220 height 27
type textarea "Hi {{first_name}}, just chekcing in to see if the issue with your washer has be…"
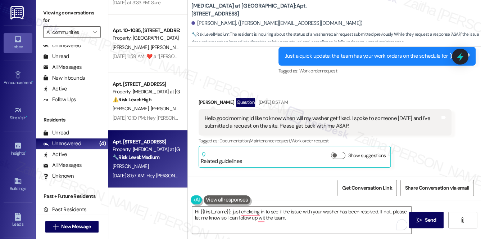
click at [188, 210] on div "Hi {{first_name}}, just chekcing in to see if the issue with your washer has be…" at bounding box center [298, 220] width 220 height 28
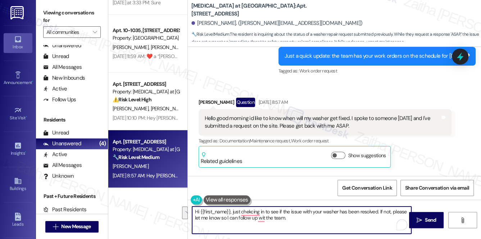
drag, startPoint x: 194, startPoint y: 210, endPoint x: 292, endPoint y: 217, distance: 98.2
click at [292, 217] on textarea "Hi {{first_name}}, just chekcing in to see if the issue with your washer has be…" at bounding box center [302, 219] width 220 height 27
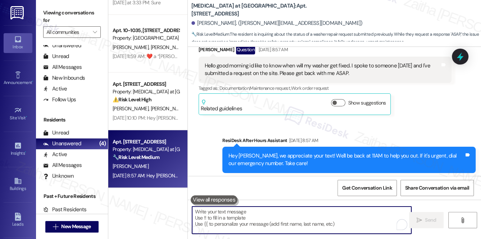
scroll to position [681, 0]
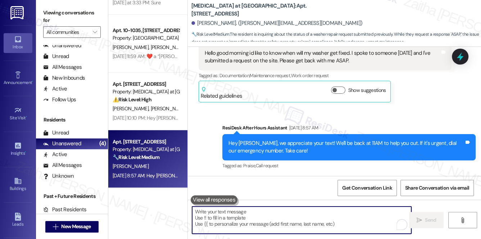
paste textarea "Hi {{first_name}}, just checking in to see if the issue with your washer has be…"
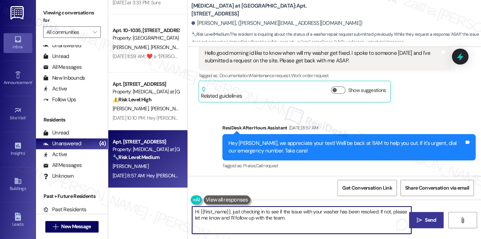
type textarea "Hi {{first_name}}, just checking in to see if the issue with your washer has be…"
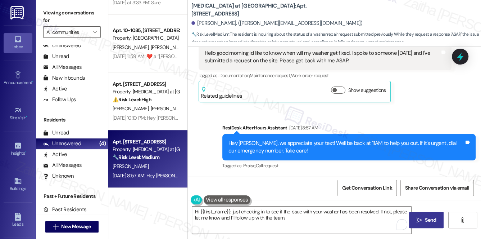
click at [421, 214] on button " Send" at bounding box center [426, 220] width 35 height 16
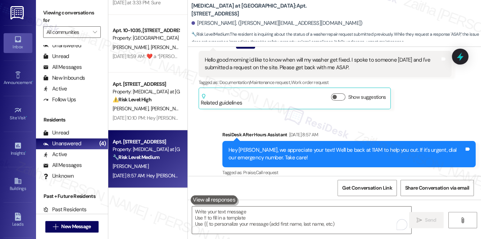
scroll to position [739, 0]
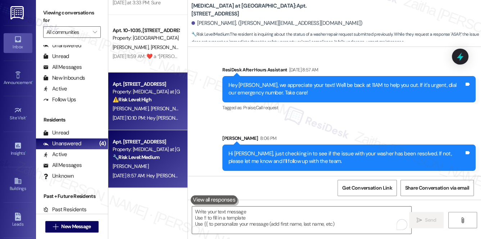
click at [157, 107] on span "[PERSON_NAME] [PERSON_NAME]" at bounding box center [187, 108] width 75 height 6
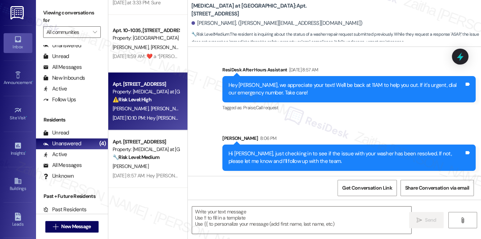
type textarea "Fetching suggested responses. Please feel free to read through the conversation…"
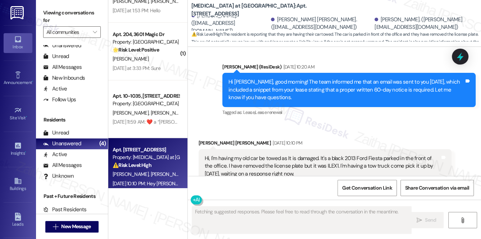
scroll to position [117, 0]
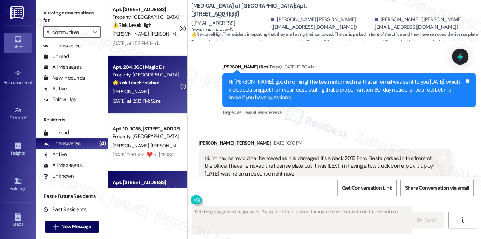
click at [155, 90] on div "[PERSON_NAME]" at bounding box center [146, 91] width 68 height 9
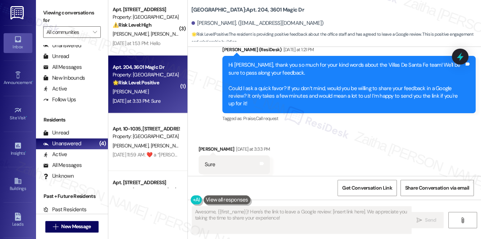
scroll to position [522, 0]
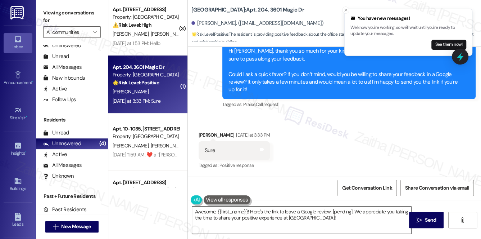
click at [342, 211] on textarea "Awesome, {{first_name}}! Here's the link to leave a Google review: [pending]. W…" at bounding box center [302, 219] width 220 height 27
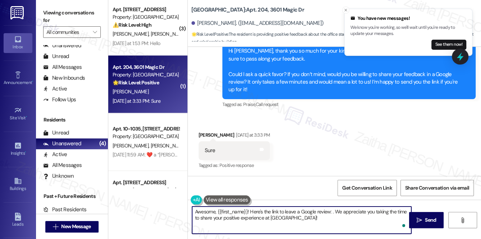
paste textarea "{{google_review_link}}"
type textarea "Awesome, {{first_name}}! Here's the link to leave a Google review: {{google_rev…"
drag, startPoint x: 193, startPoint y: 210, endPoint x: 391, endPoint y: 215, distance: 198.4
click at [391, 215] on textarea "Awesome, {{first_name}}! Here's the link to leave a Google review: {{google_rev…" at bounding box center [302, 219] width 220 height 27
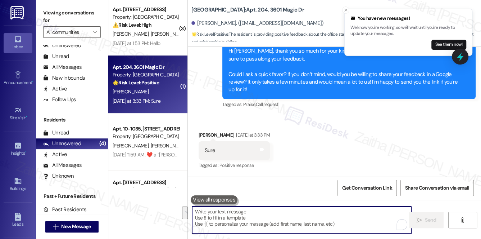
paste textarea "Awesome, Cynthia! You may leave your review at your convenience. I’d also appre…"
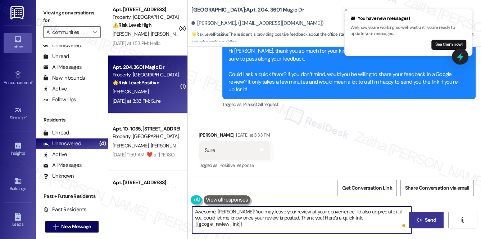
type textarea "Awesome, Cynthia! You may leave your review at your convenience. I’d also appre…"
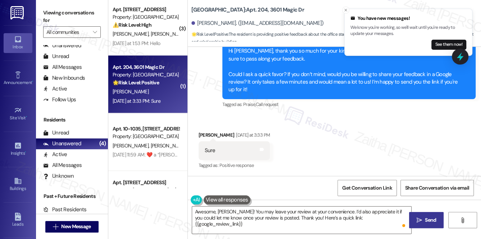
click at [429, 220] on span "Send" at bounding box center [430, 220] width 11 height 8
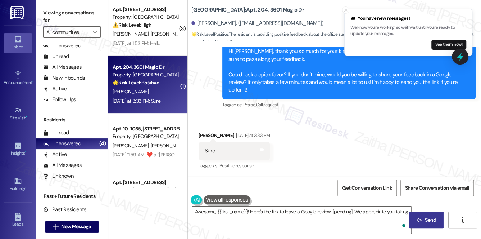
scroll to position [587, 0]
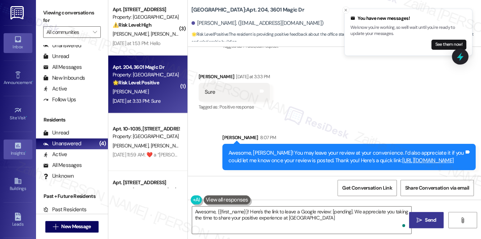
type textarea "Awesome, {{first_name}}! Here's the link to leave a Google review: [pending]. W…"
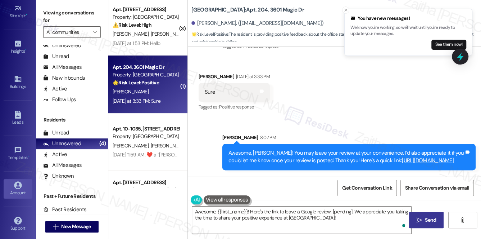
drag, startPoint x: 19, startPoint y: 193, endPoint x: 31, endPoint y: 189, distance: 12.9
click at [19, 193] on div "Account" at bounding box center [18, 192] width 36 height 7
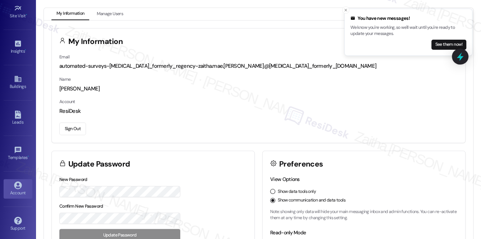
click at [72, 127] on button "Sign Out" at bounding box center [72, 128] width 27 height 13
